Goal: Task Accomplishment & Management: Complete application form

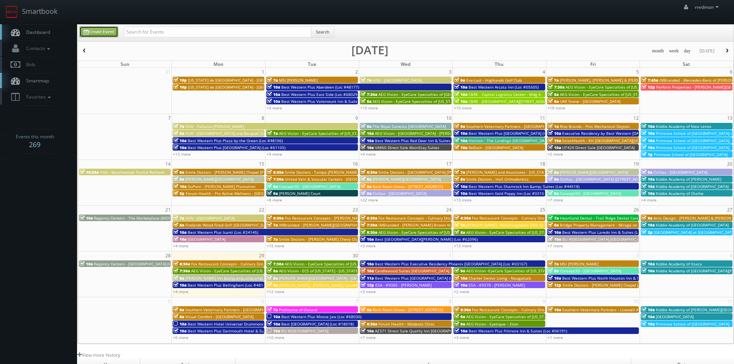
click at [111, 32] on link "Create Event" at bounding box center [98, 31] width 39 height 11
type input "[DATE]"
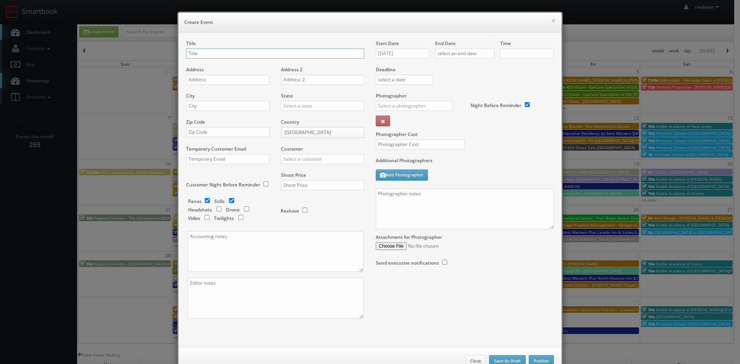
checkbox input "true"
type input "10:00am"
checkbox input "true"
type input "Fox Restaurant Concepts - Culinary Dropout - Tucson"
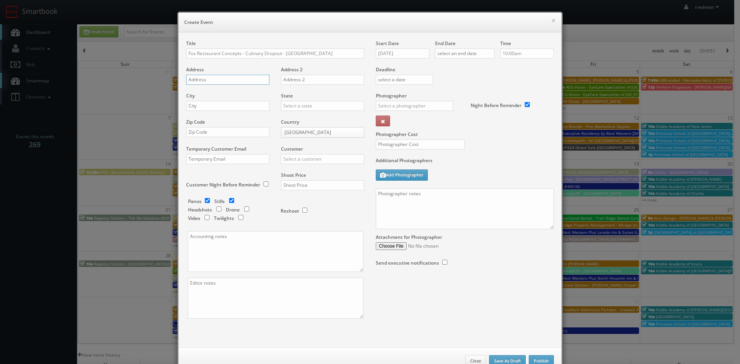
paste input "2543 E Grant Rd"
type input "2543 E Grant Rd"
click at [231, 104] on input "text" at bounding box center [227, 106] width 83 height 10
type input "Tucson"
click at [294, 106] on input "text" at bounding box center [322, 106] width 83 height 10
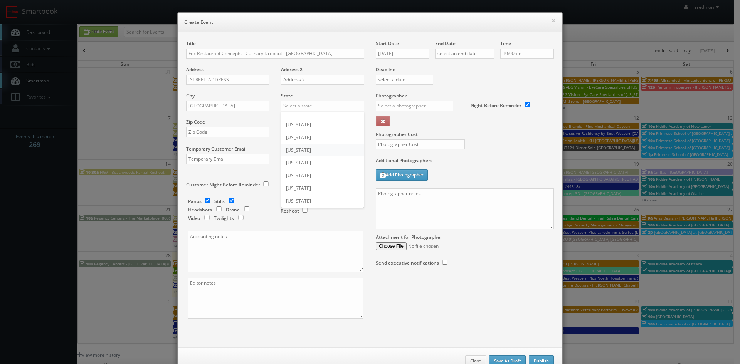
click at [315, 149] on div "[US_STATE]" at bounding box center [322, 150] width 82 height 13
type input "[US_STATE]"
paste input "85716"
type input "85716"
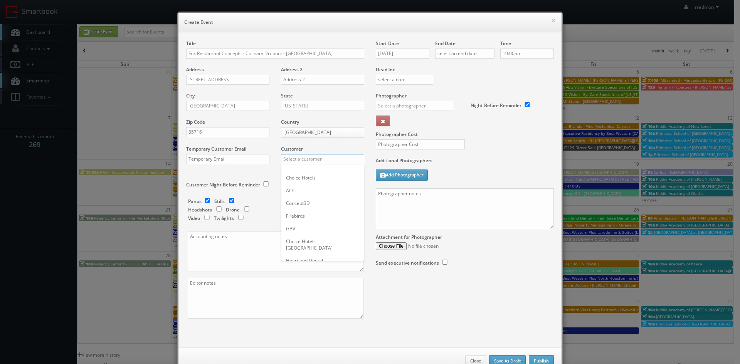
click at [314, 160] on input "text" at bounding box center [322, 159] width 83 height 10
click at [293, 226] on div "GBV" at bounding box center [322, 228] width 82 height 13
type input "GBV"
click at [204, 199] on input "checkbox" at bounding box center [208, 200] width 12 height 5
checkbox input "false"
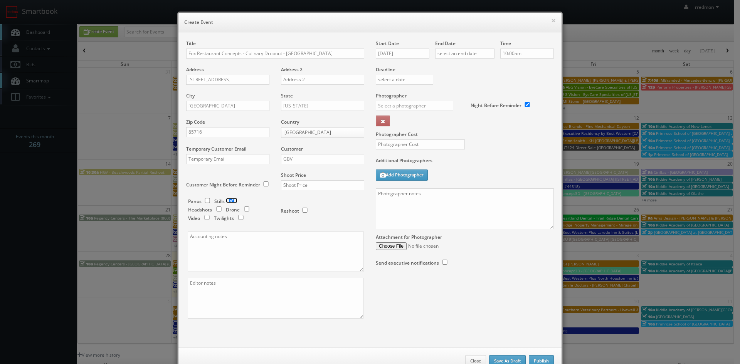
click at [230, 200] on input "checkbox" at bounding box center [232, 200] width 12 height 5
checkbox input "false"
click at [205, 200] on input "checkbox" at bounding box center [208, 200] width 12 height 5
checkbox input "true"
click at [308, 185] on input "text" at bounding box center [322, 185] width 83 height 10
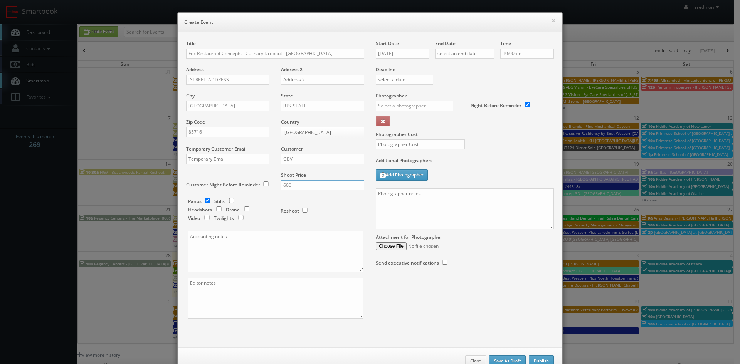
type input "600"
click at [389, 54] on input "09/29/2025" at bounding box center [403, 54] width 54 height 10
click at [427, 135] on td "2" at bounding box center [426, 134] width 10 height 11
type input "10/02/2025"
click at [473, 52] on input "text" at bounding box center [464, 54] width 59 height 10
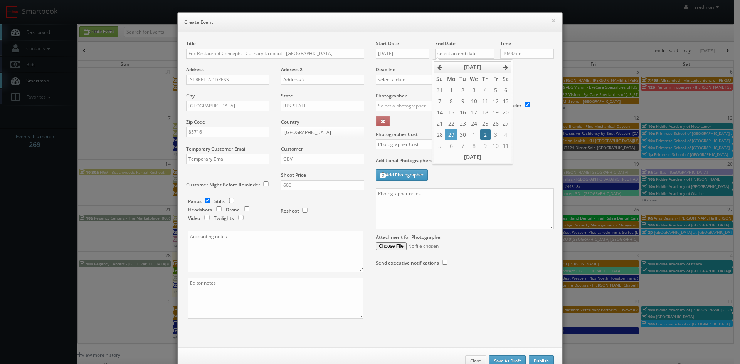
click at [484, 131] on td "2" at bounding box center [485, 134] width 10 height 11
type input "10/02/2025"
click at [526, 55] on input "10:00am" at bounding box center [527, 54] width 54 height 10
type input "6:30am"
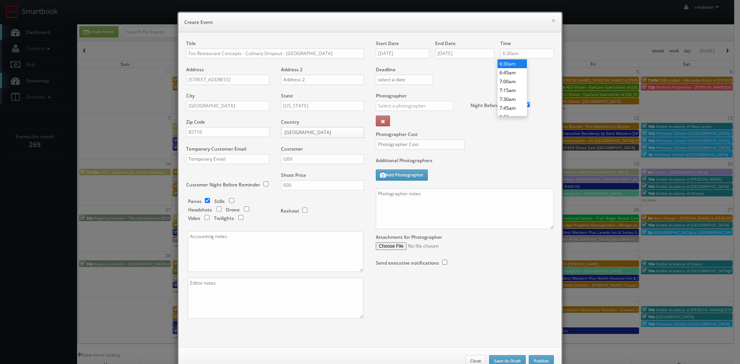
click at [514, 65] on li "6:30am" at bounding box center [512, 63] width 29 height 9
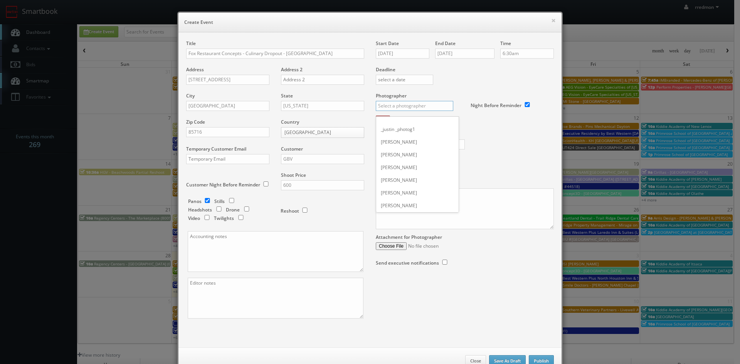
click at [422, 107] on input "text" at bounding box center [414, 106] width 77 height 10
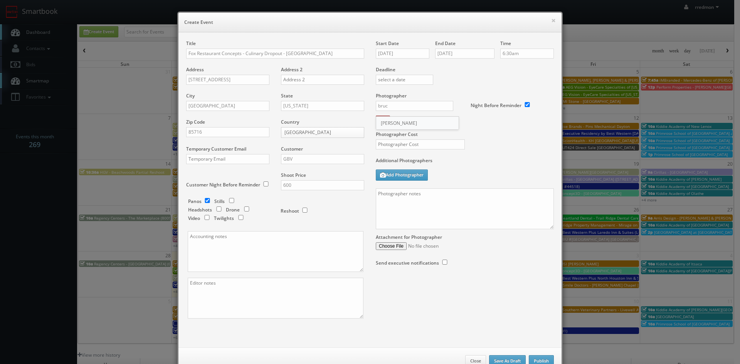
click at [423, 121] on div "Bruce Battoe" at bounding box center [417, 123] width 82 height 13
type input "Bruce Battoe"
click at [430, 143] on input "text" at bounding box center [420, 145] width 89 height 10
type input "350"
click at [432, 206] on textarea at bounding box center [465, 209] width 178 height 41
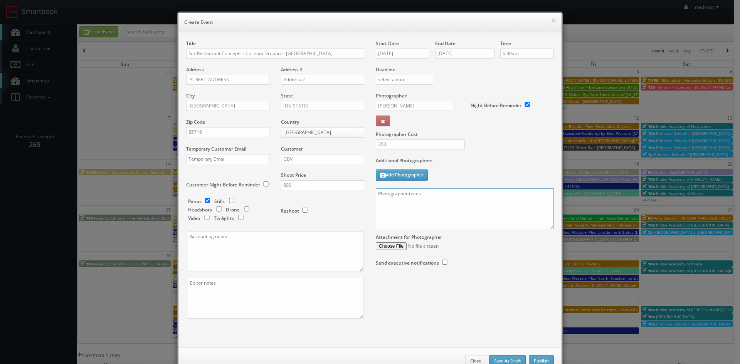
paste textarea "Onsite contact is [PERSON_NAME], [PHONE_NUMBER] Virtual tour only: 10' ext pano…"
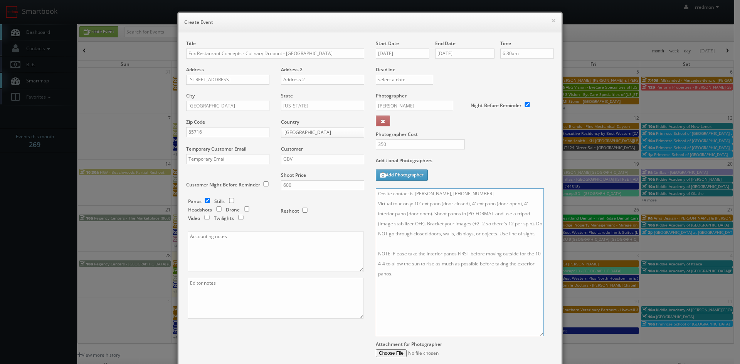
drag, startPoint x: 549, startPoint y: 228, endPoint x: 539, endPoint y: 335, distance: 107.6
click at [539, 335] on textarea "Onsite contact is [PERSON_NAME], [PHONE_NUMBER] Virtual tour only: 10' ext pano…" at bounding box center [460, 263] width 168 height 148
drag, startPoint x: 472, startPoint y: 195, endPoint x: 413, endPoint y: 195, distance: 59.4
click at [413, 195] on textarea "Onsite contact is [PERSON_NAME], [PHONE_NUMBER] Virtual tour only: 10' ext pano…" at bounding box center [460, 263] width 168 height 148
paste textarea "Zack Baum (520-229-7098)"
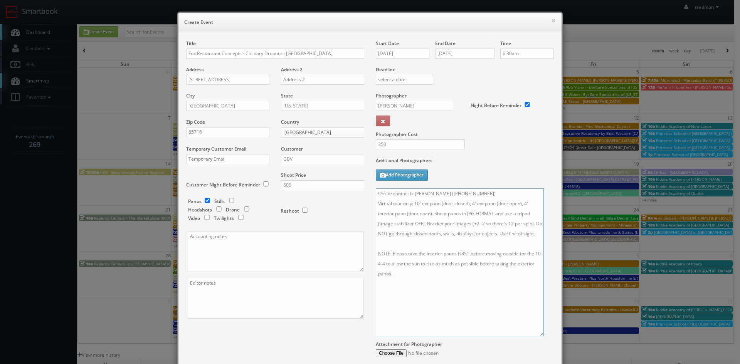
click at [439, 194] on textarea "Onsite contact is Zack Baum (520-229-7098) Virtual tour only: 10' ext pano (doo…" at bounding box center [460, 263] width 168 height 148
click at [472, 194] on textarea "Onsite contact is Zack Baum, 520-229-7098) Virtual tour only: 10' ext pano (doo…" at bounding box center [460, 263] width 168 height 148
type textarea "Onsite contact is Zack Baum, 520-229-7098 Virtual tour only: 10' ext pano (door…"
click at [441, 274] on textarea "Onsite contact is Zack Baum, 520-229-7098 Virtual tour only: 10' ext pano (door…" at bounding box center [460, 263] width 168 height 148
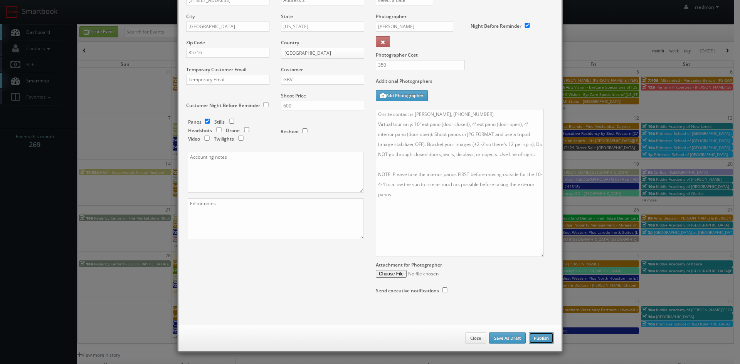
click at [547, 340] on button "Publish" at bounding box center [541, 339] width 25 height 12
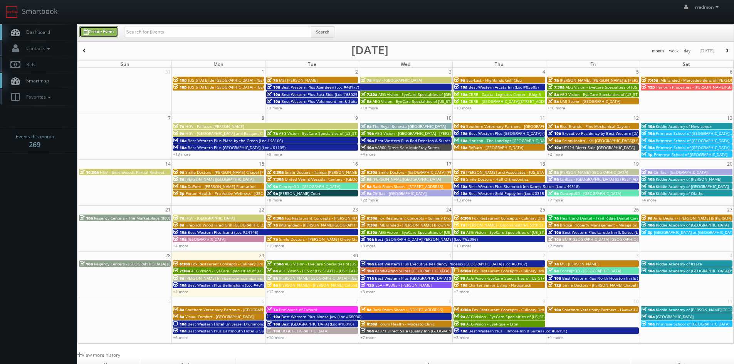
click at [99, 29] on link "Create Event" at bounding box center [98, 31] width 39 height 11
type input "09/29/2025"
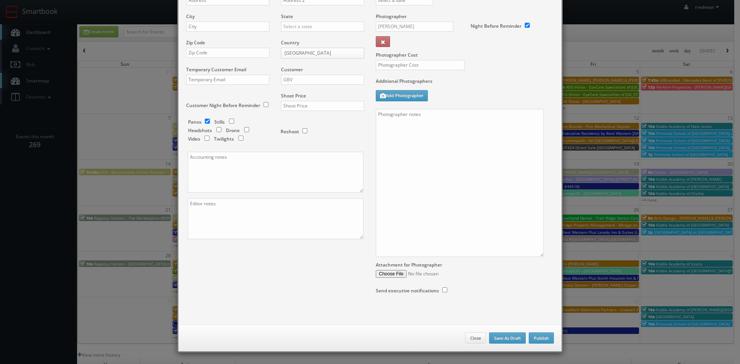
checkbox input "true"
type input "10:00am"
checkbox input "true"
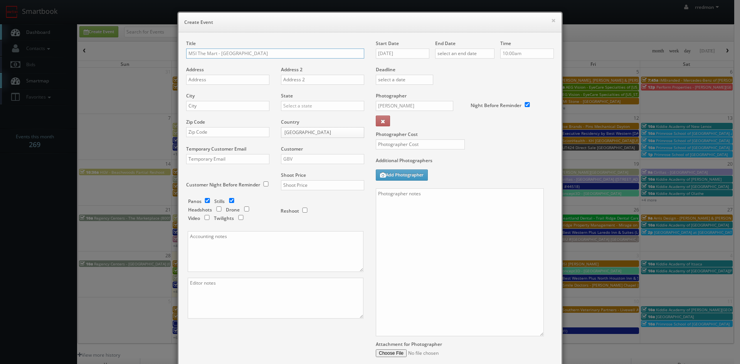
type input "MSI The Mart - Chicago"
click at [231, 76] on input "text" at bounding box center [227, 80] width 83 height 10
paste input "222 West Merchandize Mart Plaza, Floor 01, Suite 163-C"
drag, startPoint x: 222, startPoint y: 80, endPoint x: 318, endPoint y: 82, distance: 95.6
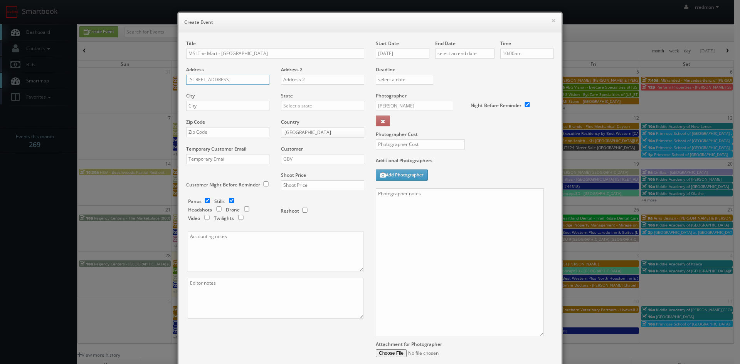
click at [318, 82] on div "Title MSI The Mart - Chicago Address 222 West Merchandize Mart Plaza, Floor 01,…" at bounding box center [275, 186] width 190 height 292
type input "222 West Merchandize Mart Plaza,"
click at [309, 79] on input "text" at bounding box center [322, 80] width 83 height 10
paste input "Floor 01, Suite 163-C"
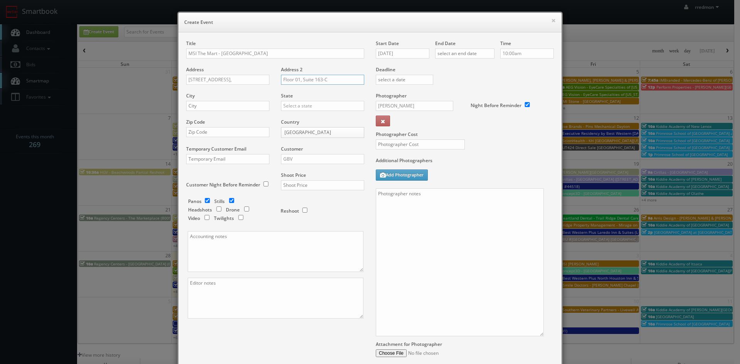
type input "Floor 01, Suite 163-C"
click at [261, 82] on input "222 West Merchandize Mart Plaza," at bounding box center [227, 80] width 83 height 10
type input "222 West Merchandize Mart Plaza"
click at [242, 108] on input "text" at bounding box center [227, 106] width 83 height 10
type input "Chicago"
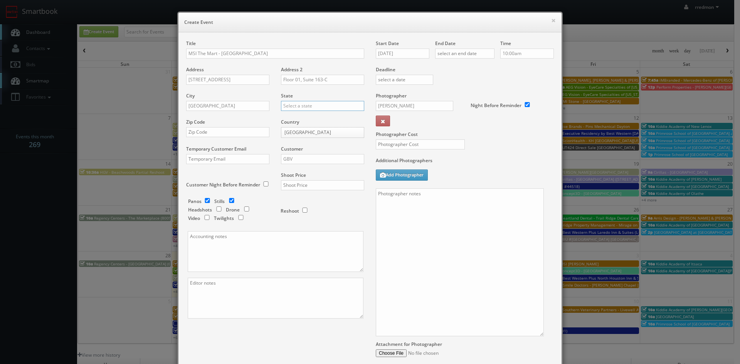
click at [306, 109] on input "text" at bounding box center [322, 106] width 83 height 10
drag, startPoint x: 312, startPoint y: 139, endPoint x: 245, endPoint y: 143, distance: 67.6
click at [311, 139] on div "[US_STATE]" at bounding box center [322, 136] width 82 height 13
type input "[US_STATE]"
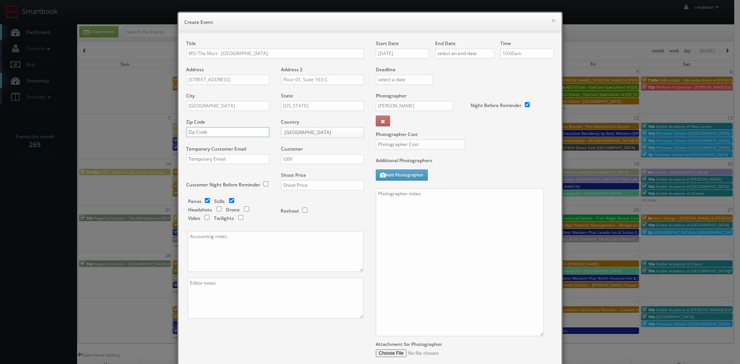
click at [204, 133] on input "text" at bounding box center [227, 132] width 83 height 10
paste input "60654"
type input "60654"
click at [329, 155] on input "GBV" at bounding box center [322, 159] width 83 height 10
type input "m"
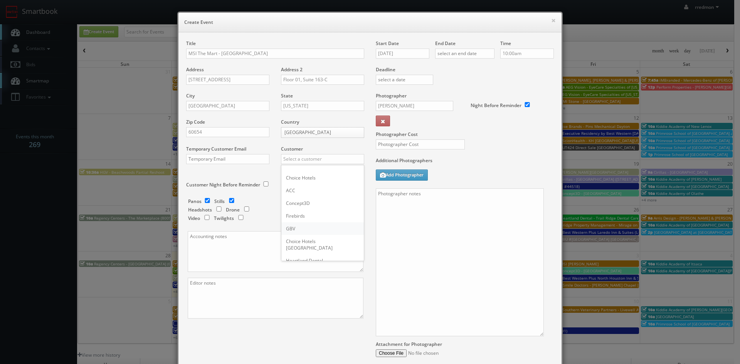
click at [317, 226] on div "GBV" at bounding box center [322, 228] width 82 height 13
type input "GBV"
click at [294, 188] on input "text" at bounding box center [322, 185] width 83 height 10
type input "8"
type input "700"
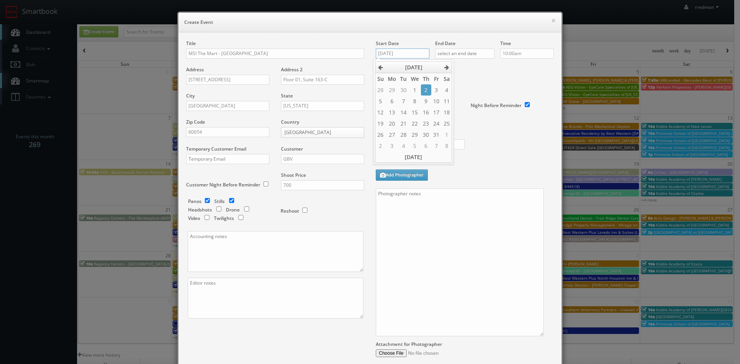
click at [402, 54] on input "09/29/2025" at bounding box center [403, 54] width 54 height 10
click at [436, 124] on td "24" at bounding box center [436, 123] width 10 height 11
type input "10/24/2025"
click at [464, 54] on input "text" at bounding box center [464, 54] width 59 height 10
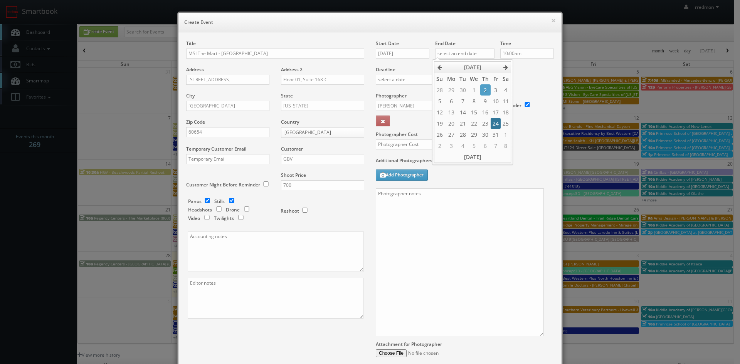
click at [493, 126] on td "24" at bounding box center [496, 123] width 10 height 11
type input "10/24/2025"
click at [521, 54] on input "10:00am" at bounding box center [527, 54] width 54 height 10
type input "8:30am"
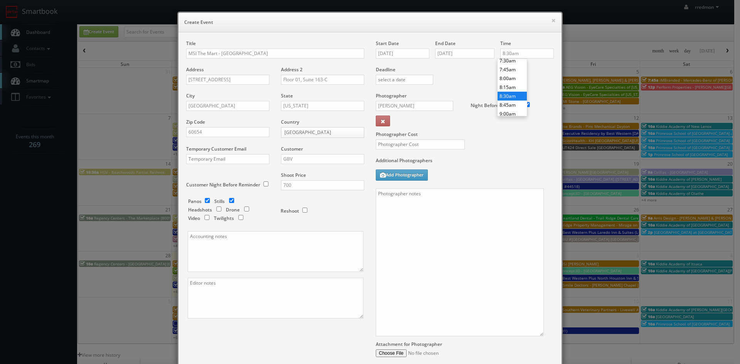
click at [514, 97] on li "8:30am" at bounding box center [512, 96] width 29 height 9
click at [423, 106] on input "Bruce Battoe" at bounding box center [414, 106] width 77 height 10
click at [419, 138] on div "Simon Carrington" at bounding box center [417, 136] width 82 height 13
type input "Simon Carrington"
click at [424, 141] on input "text" at bounding box center [420, 145] width 89 height 10
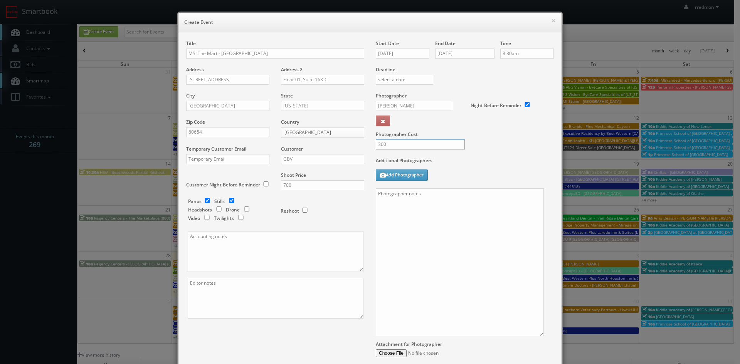
type input "300"
paste textarea "Onsite contact is Sima Amin, 732-543-3718 For stills: We need to deliver 10 sti…"
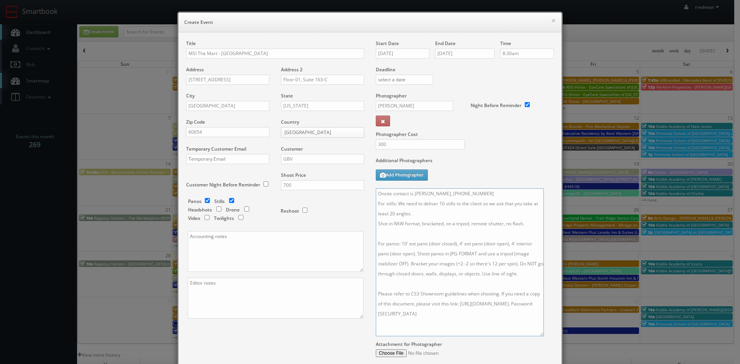
drag, startPoint x: 375, startPoint y: 203, endPoint x: 439, endPoint y: 214, distance: 64.2
click at [381, 204] on textarea "Onsite contact is Sima Amin, 732-543-3718 For stills: We need to deliver 10 sti…" at bounding box center [460, 263] width 168 height 148
drag, startPoint x: 476, startPoint y: 194, endPoint x: 413, endPoint y: 194, distance: 63.6
click at [413, 194] on textarea "Onsite contact is Sima Amin, 732-543-3718 For stills: We need to deliver 10 sti…" at bounding box center [460, 263] width 168 height 148
paste textarea "Mitchell Gomez, 847-850-9506 and Lio Giannotti. 847-212-8662"
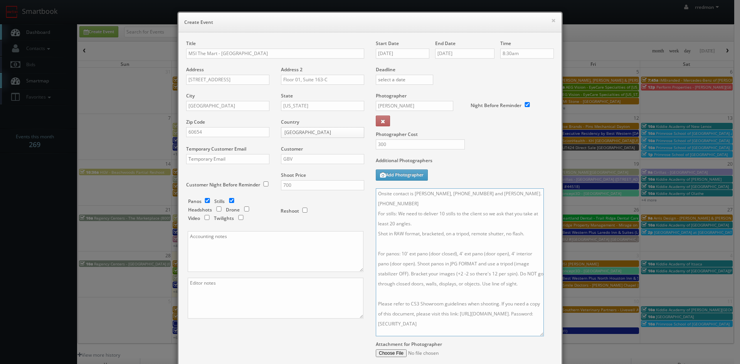
drag, startPoint x: 411, startPoint y: 193, endPoint x: 414, endPoint y: 195, distance: 4.2
click at [413, 194] on textarea "Onsite contact is Mitchell Gomez, 847-850-9506 and Lio Giannotti. 847-212-8662 …" at bounding box center [460, 263] width 168 height 148
drag, startPoint x: 523, startPoint y: 192, endPoint x: 532, endPoint y: 214, distance: 23.3
click at [523, 192] on textarea "Onsite contacts are Mitchell Gomez, 847-850-9506 and Lio Giannotti. 847-212-866…" at bounding box center [460, 263] width 168 height 148
click at [410, 204] on textarea "Onsite contacts are Mitchell Gomez, 847-850-9506 and Lio Giannotti, 847-212-866…" at bounding box center [460, 263] width 168 height 148
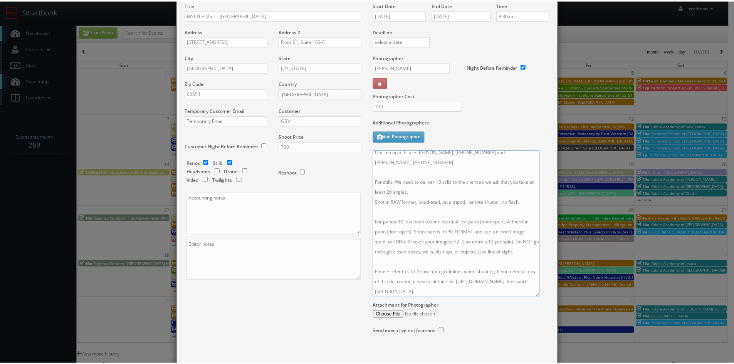
scroll to position [77, 0]
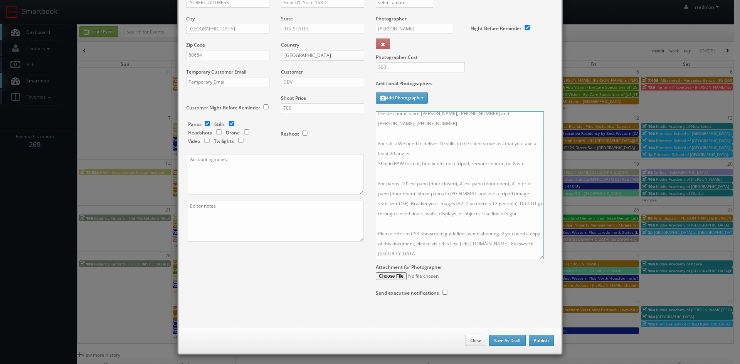
type textarea "Onsite contacts are Mitchell Gomez, 847-850-9506 and Lio Giannotti, 847-212-866…"
click at [537, 343] on button "Publish" at bounding box center [541, 341] width 25 height 12
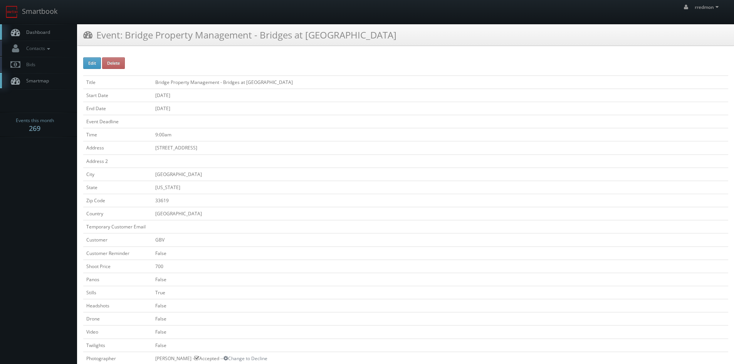
click at [56, 34] on link "Dashboard" at bounding box center [38, 32] width 77 height 16
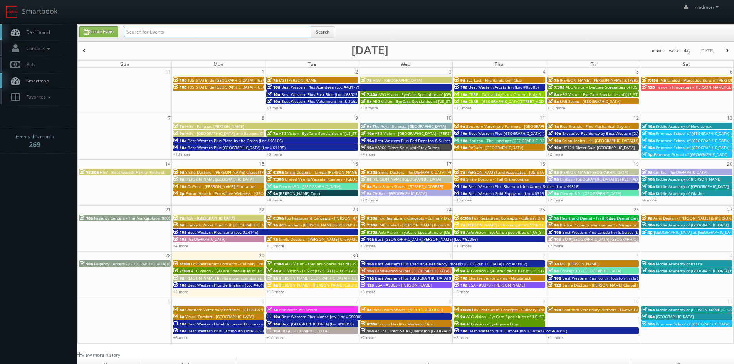
click at [166, 33] on input "text" at bounding box center [217, 32] width 187 height 11
type input "fox restaurant concepts"
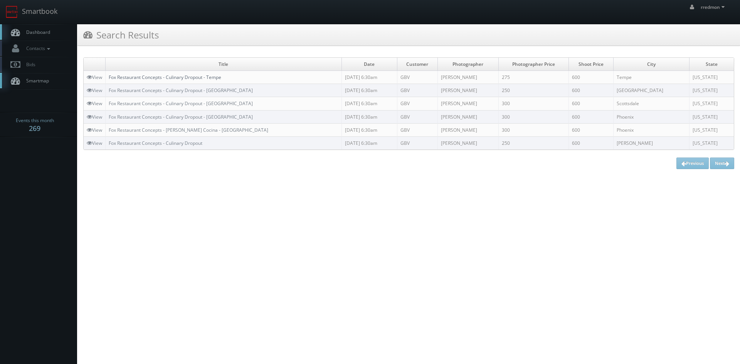
click at [216, 78] on link "Fox Restaurant Concepts - Culinary Dropout - Tempe" at bounding box center [165, 77] width 113 height 7
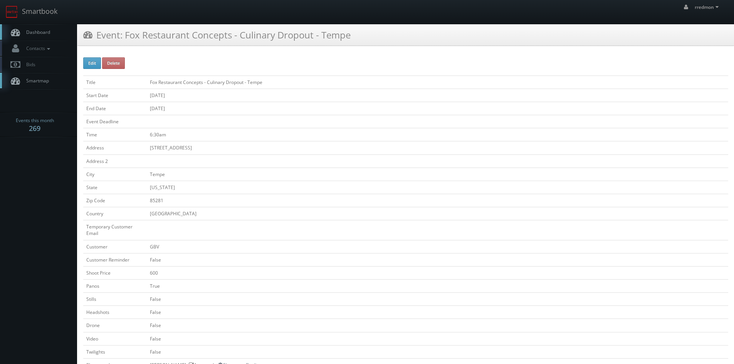
scroll to position [193, 0]
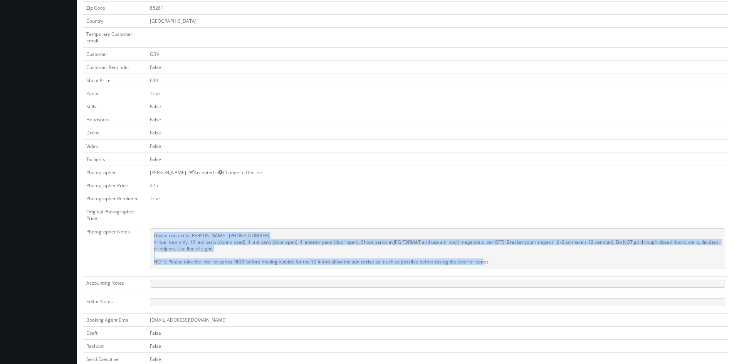
drag, startPoint x: 503, startPoint y: 263, endPoint x: 151, endPoint y: 234, distance: 352.8
click at [151, 234] on pre "Onsite contact is [PERSON_NAME], [PHONE_NUMBER] Virtual tour only: 10' ext pano…" at bounding box center [438, 249] width 576 height 41
copy pre "Onsite contact is [PERSON_NAME], [PHONE_NUMBER] Virtual tour only: 10' ext pano…"
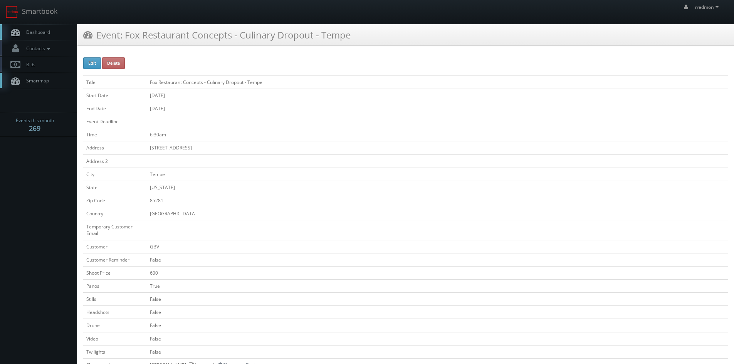
click at [45, 35] on link "Dashboard" at bounding box center [38, 32] width 77 height 16
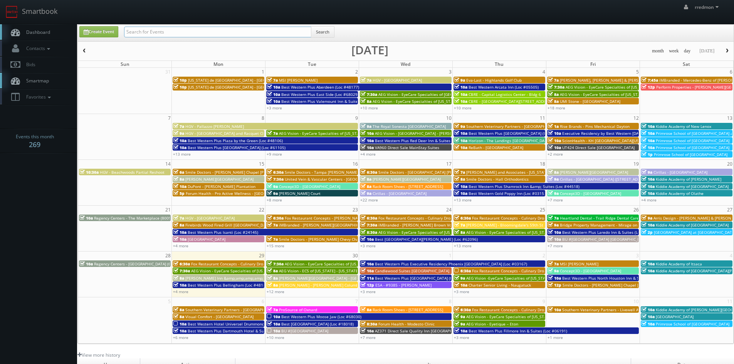
click at [207, 30] on input "text" at bounding box center [217, 32] width 187 height 11
type input "msi"
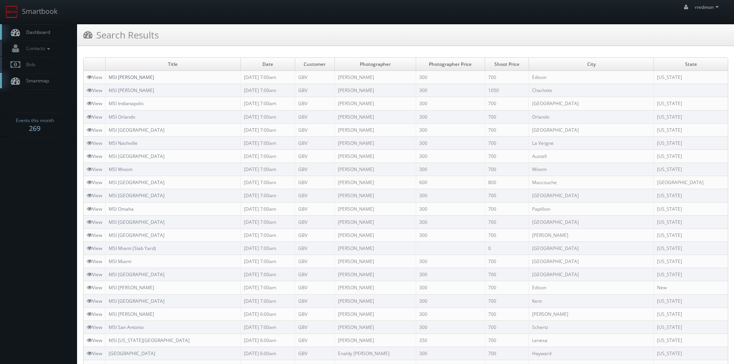
click at [133, 78] on link "MSI [PERSON_NAME]" at bounding box center [131, 77] width 45 height 7
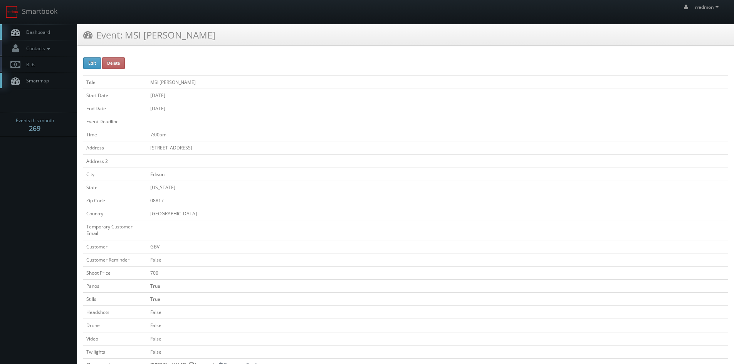
scroll to position [231, 0]
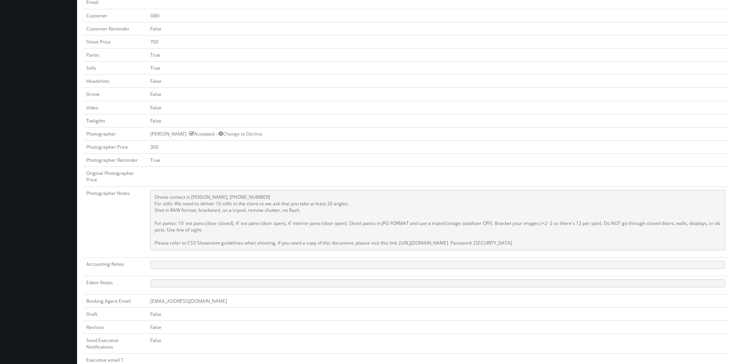
drag, startPoint x: 567, startPoint y: 243, endPoint x: 140, endPoint y: 204, distance: 429.3
click at [140, 204] on tr "Photographer Notes Onsite contact is Sima Amin, 732-543-3718 For stills: We nee…" at bounding box center [405, 222] width 645 height 71
copy tr "Onsite contact is Sima Amin, 732-543-3718 For stills: We need to deliver 10 sti…"
